Goal: Find specific page/section: Find specific page/section

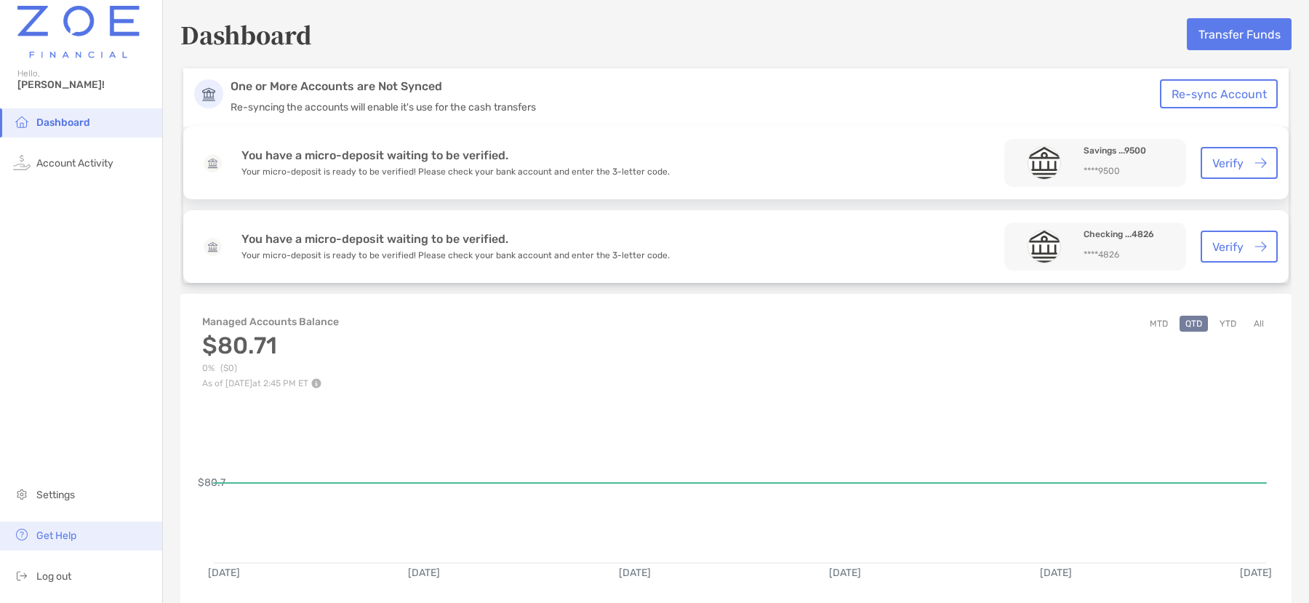
click at [159, 538] on li "Get Help" at bounding box center [81, 535] width 162 height 29
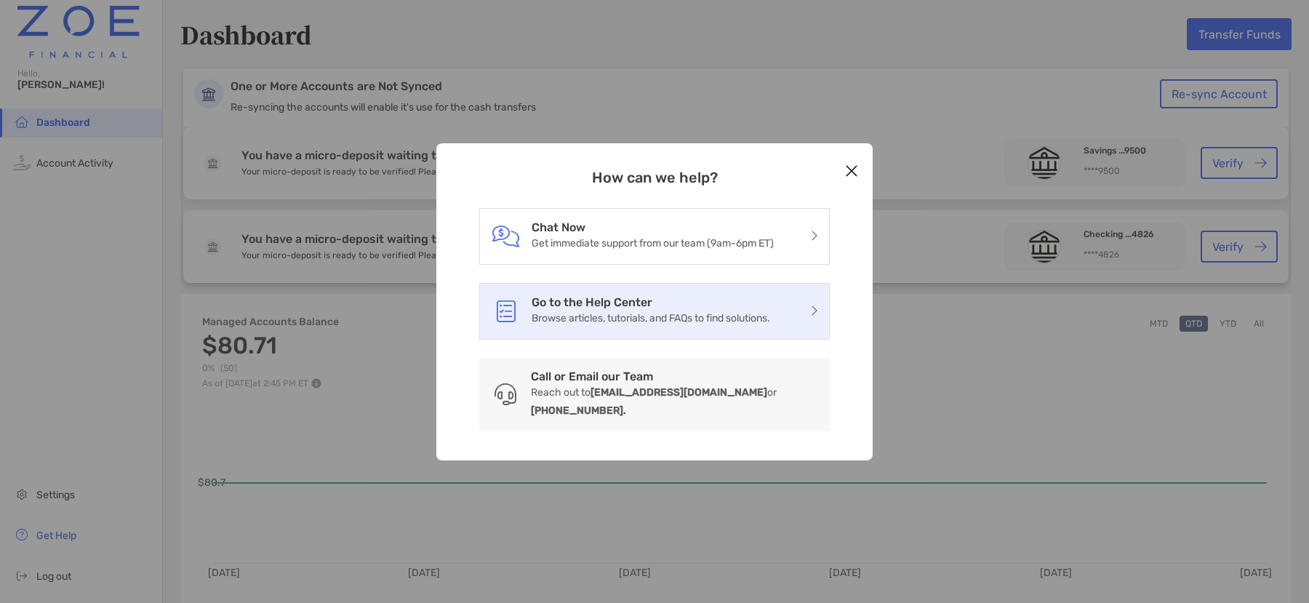
click at [634, 326] on p "Browse articles, tutorials, and FAQs to find solutions." at bounding box center [650, 318] width 238 height 18
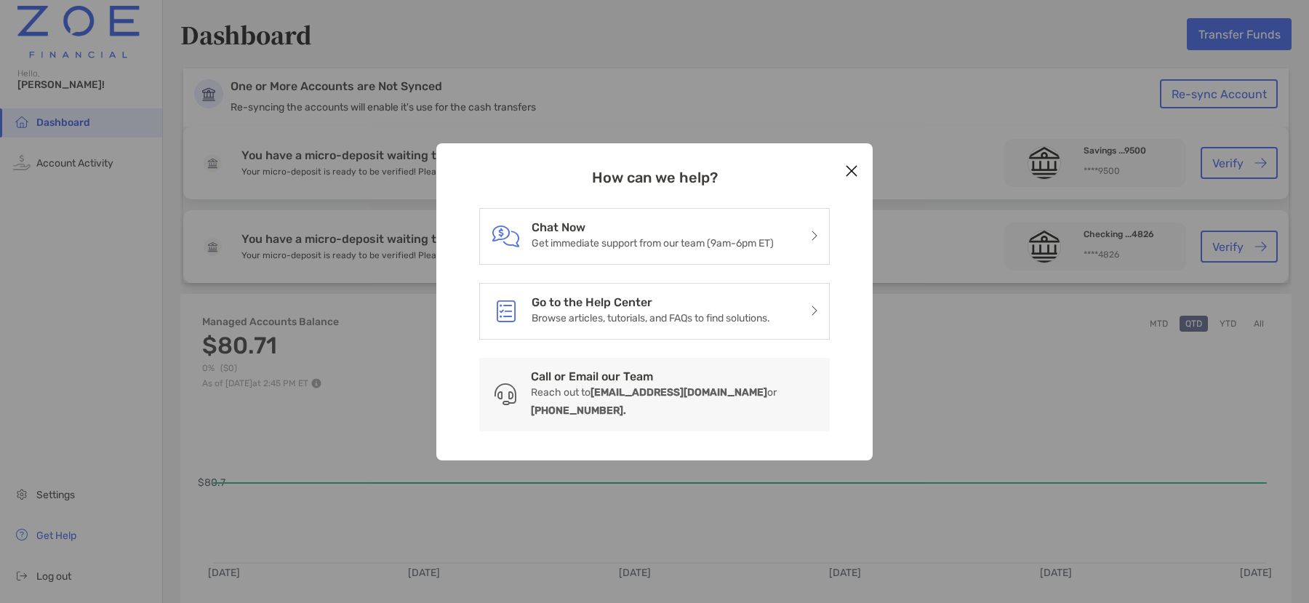
click at [855, 180] on icon "Close modal" at bounding box center [851, 170] width 13 height 17
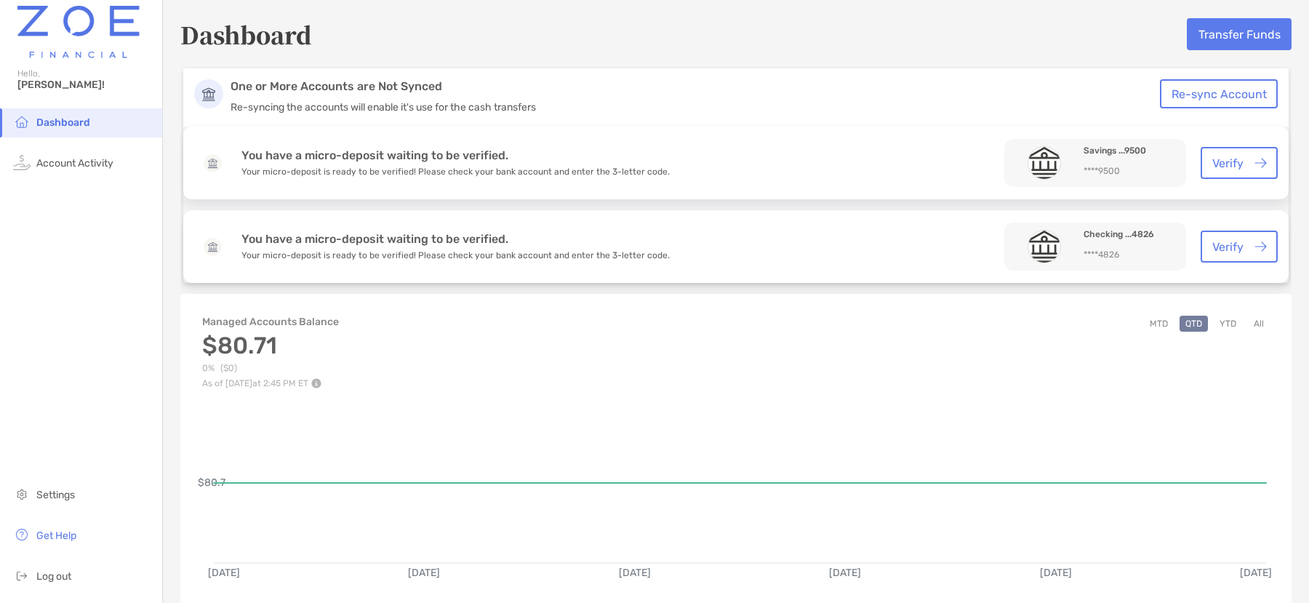
scroll to position [218, 0]
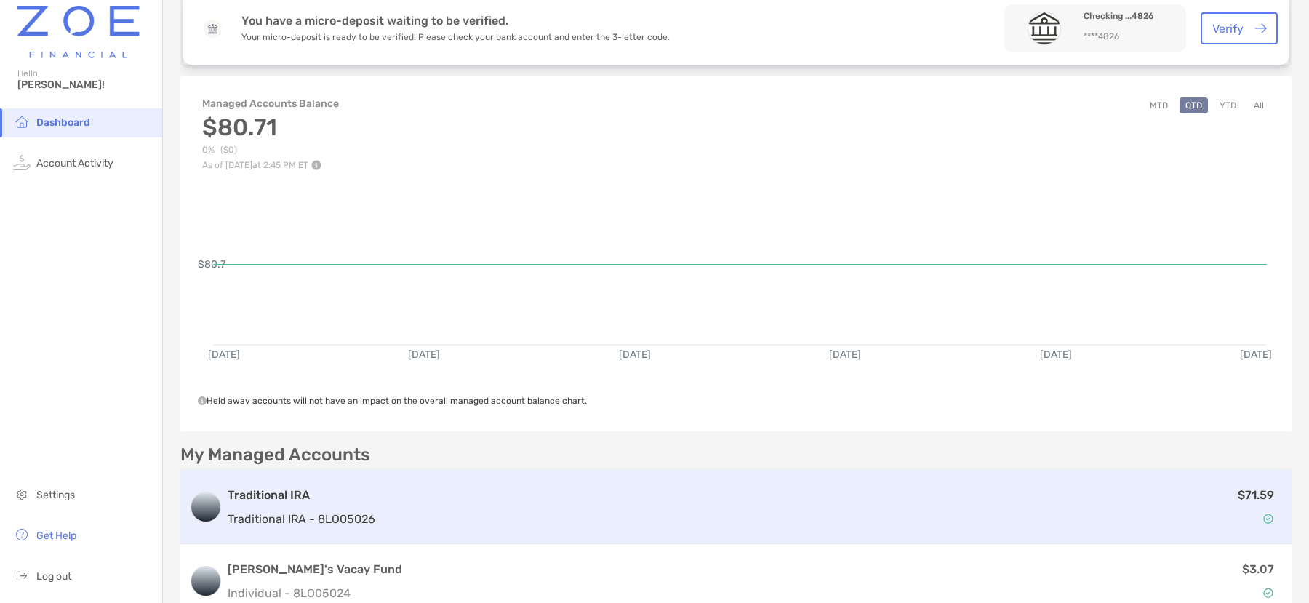
click at [318, 501] on h3 "Traditional IRA" at bounding box center [302, 494] width 148 height 17
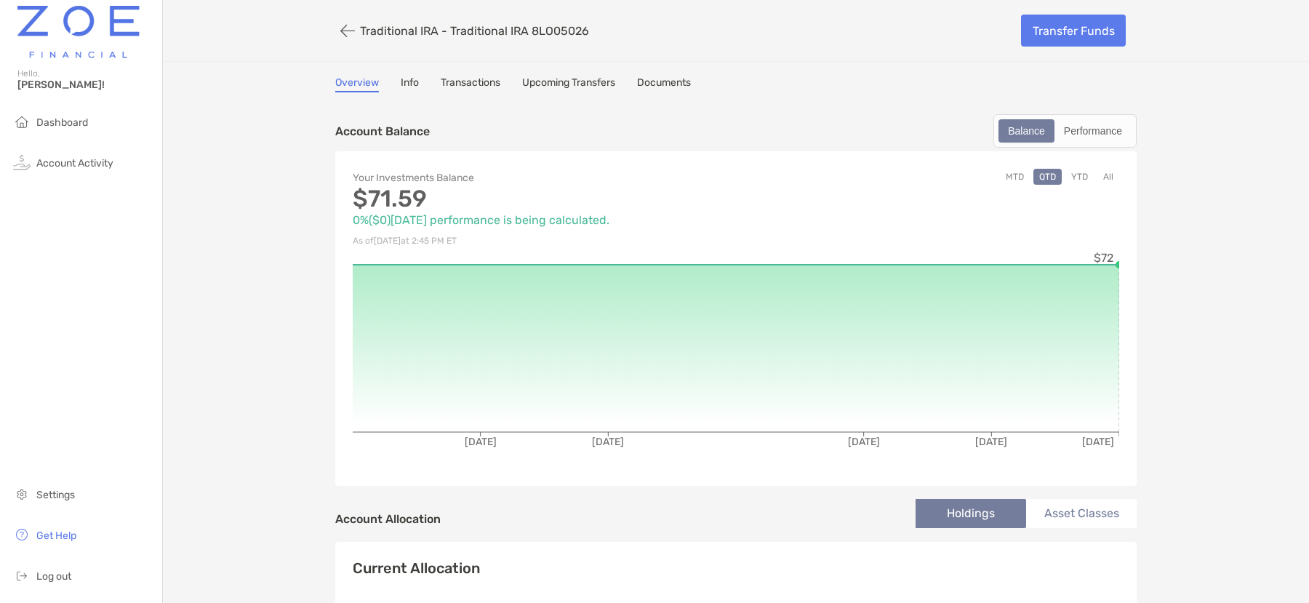
click at [412, 82] on link "Info" at bounding box center [410, 84] width 18 height 16
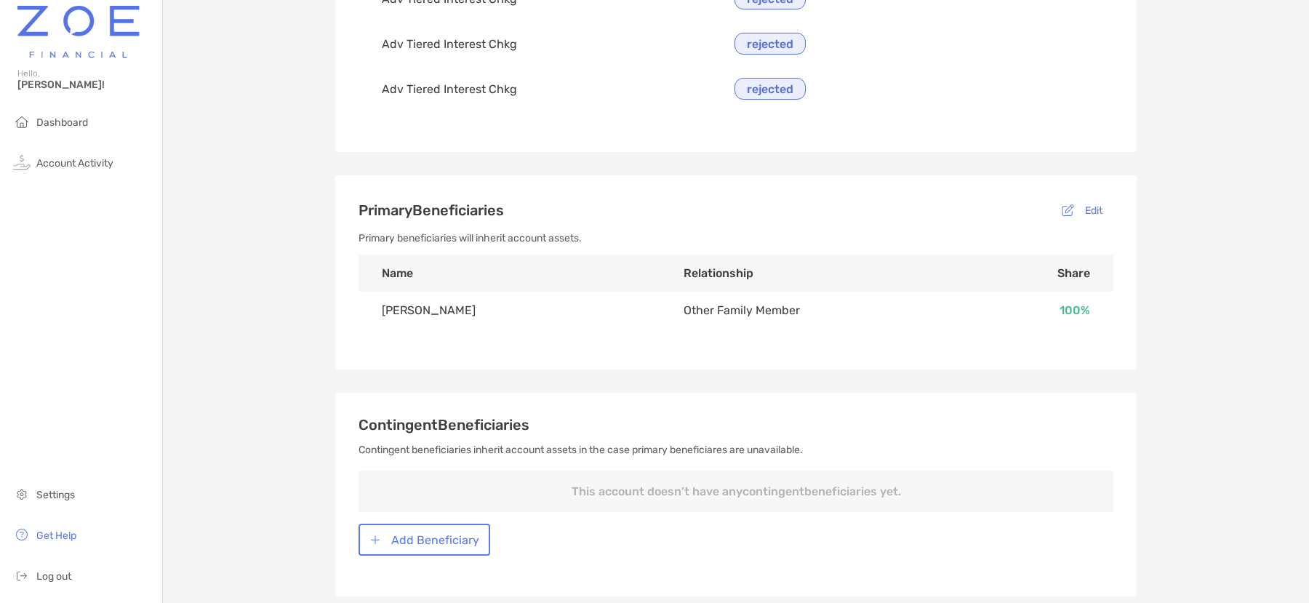
scroll to position [856, 0]
click at [70, 575] on span "Log out" at bounding box center [53, 576] width 35 height 12
